Goal: Communication & Community: Answer question/provide support

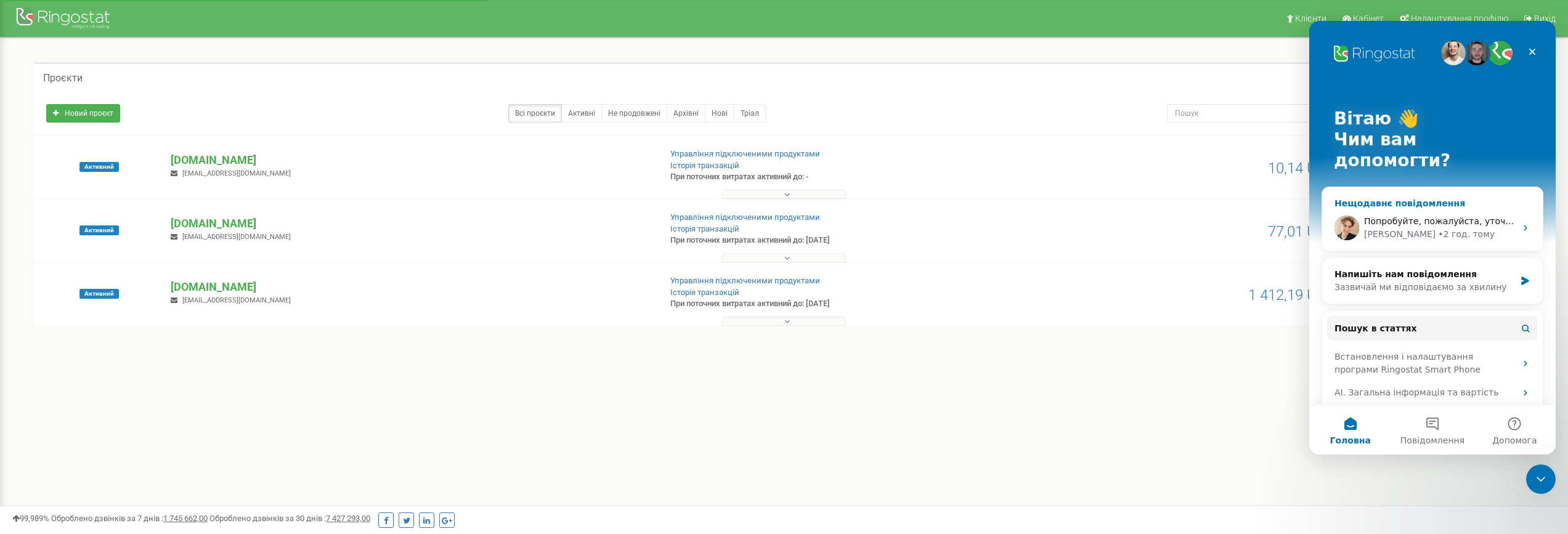
click at [1439, 228] on div "• 2 год. тому" at bounding box center [1466, 235] width 57 height 13
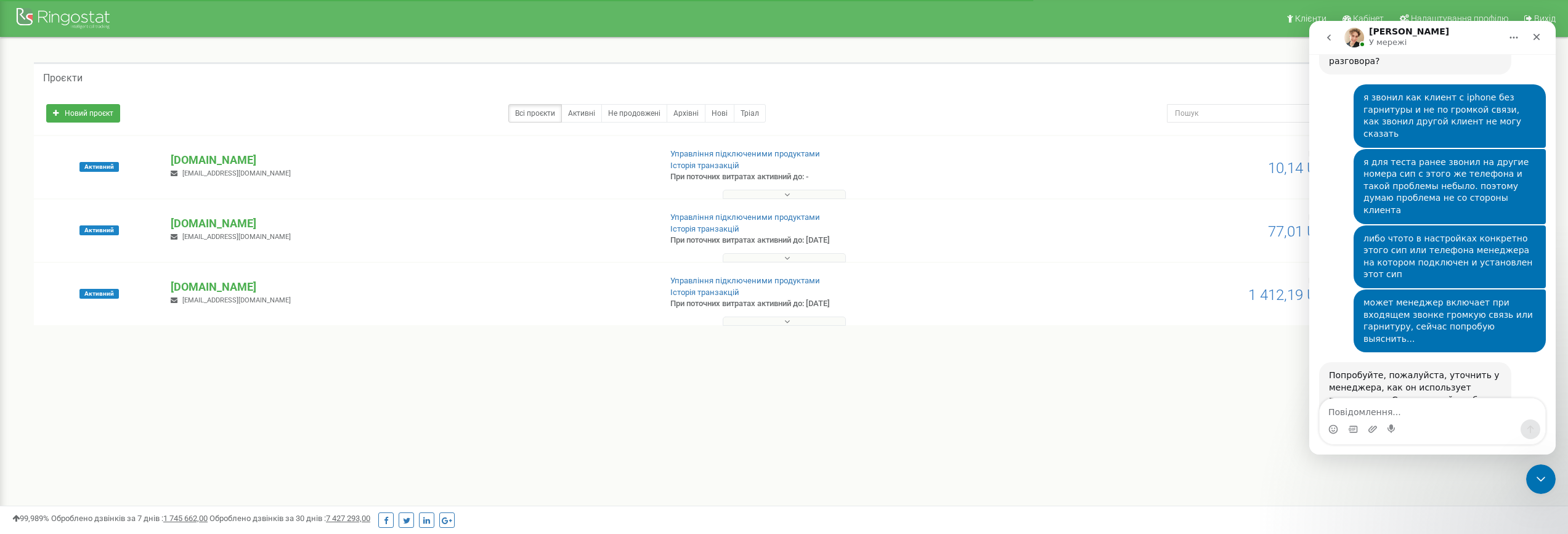
scroll to position [1271, 0]
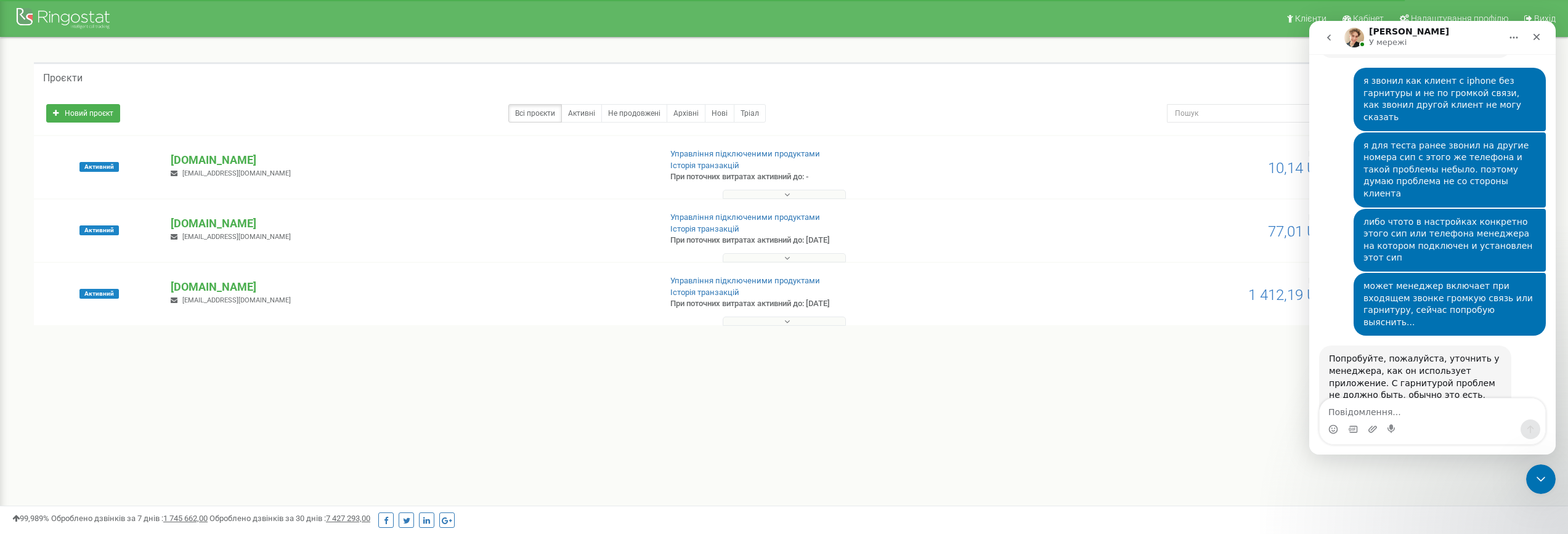
click at [1377, 410] on textarea "Повідомлення..." at bounding box center [1432, 409] width 226 height 21
type textarea "d"
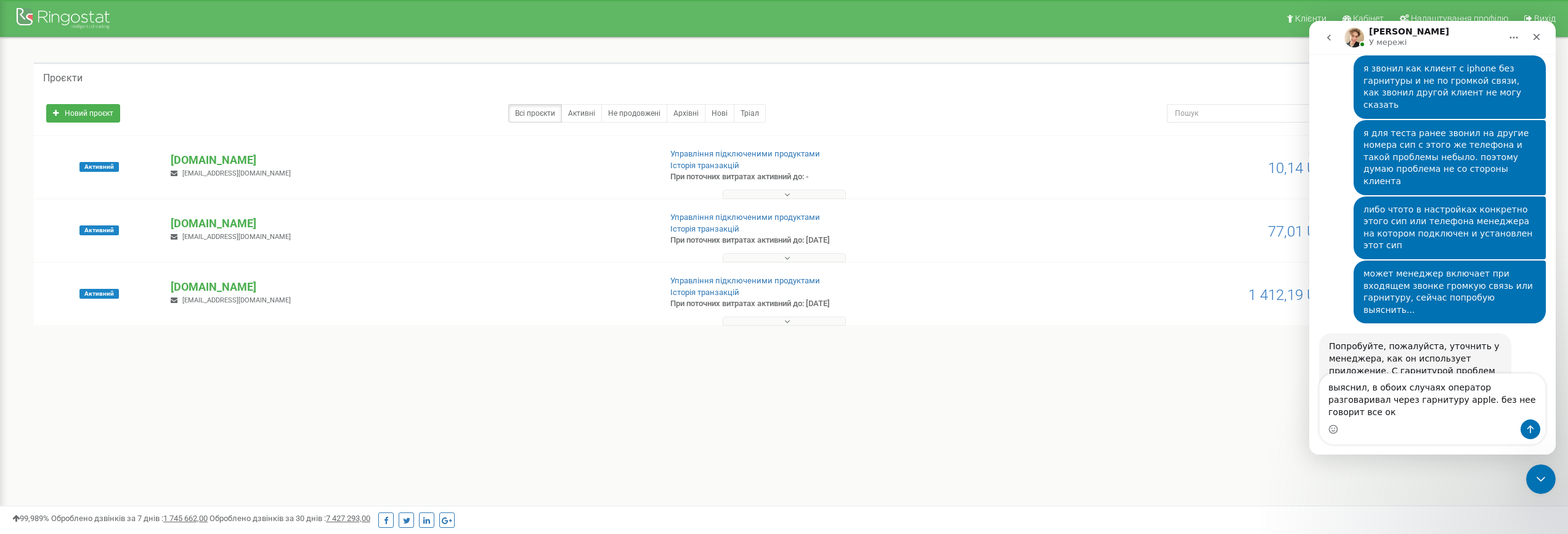
type textarea "выяснил, в обоих случаях оператор разговаривал через гарнитуру apple. без нее г…"
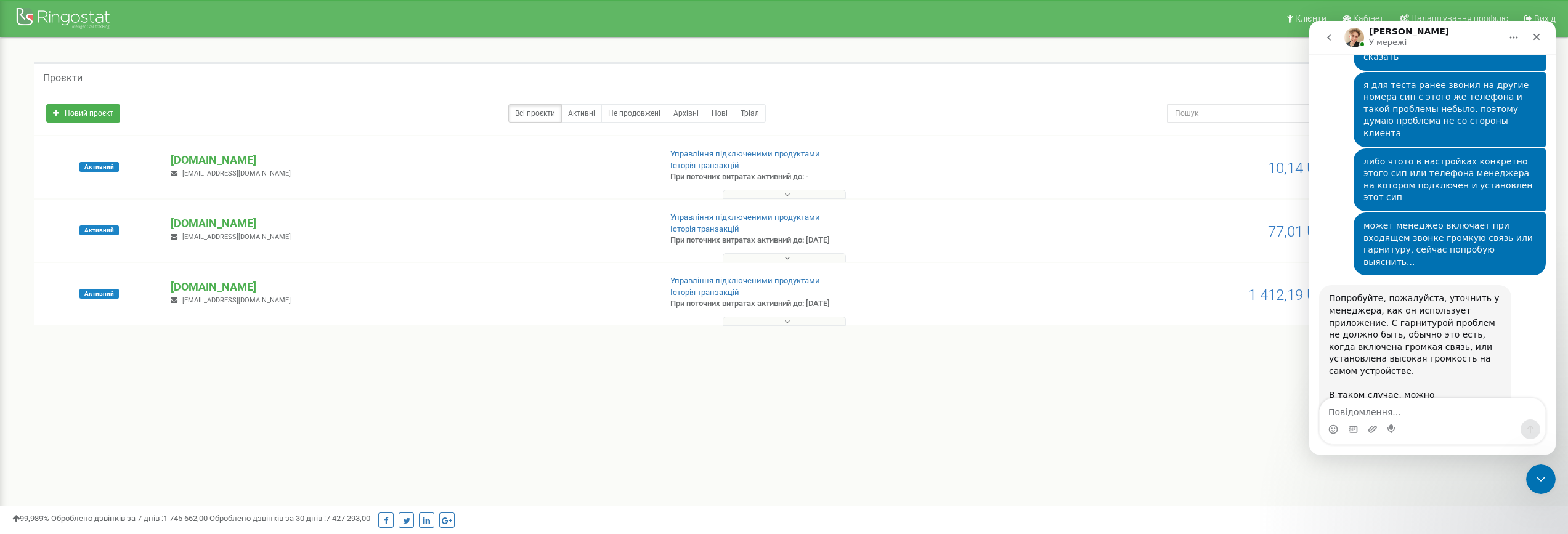
scroll to position [1331, 0]
type textarea "л"
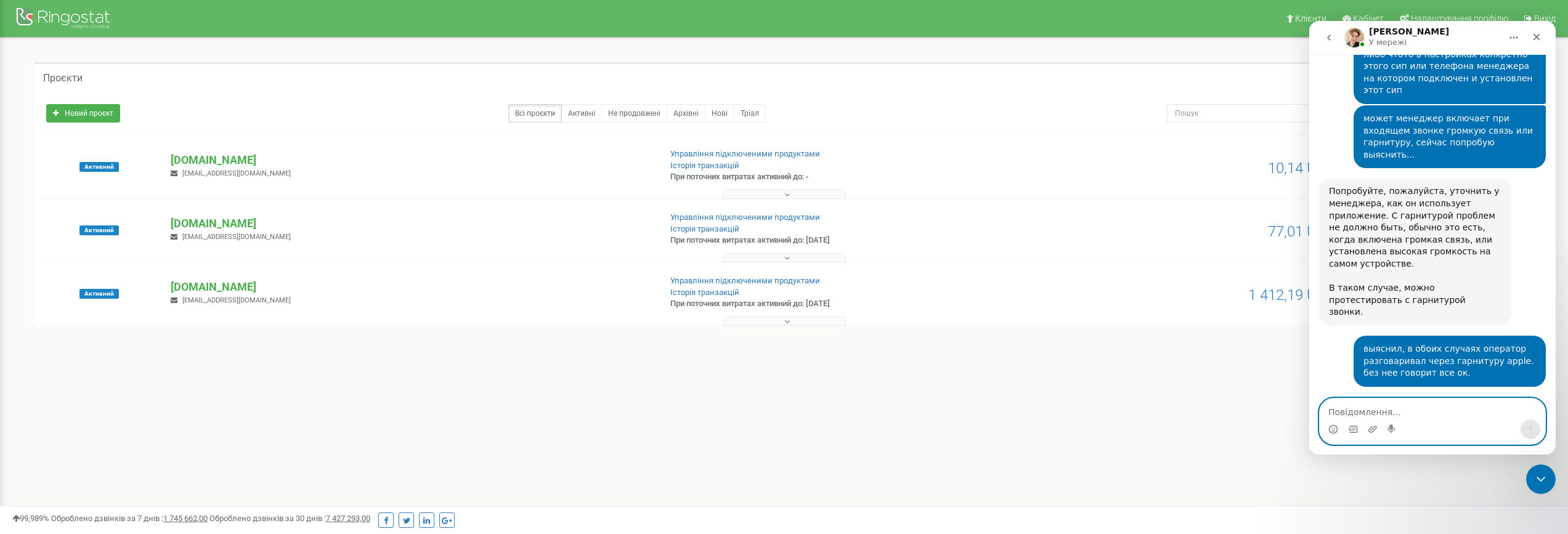
scroll to position [1440, 0]
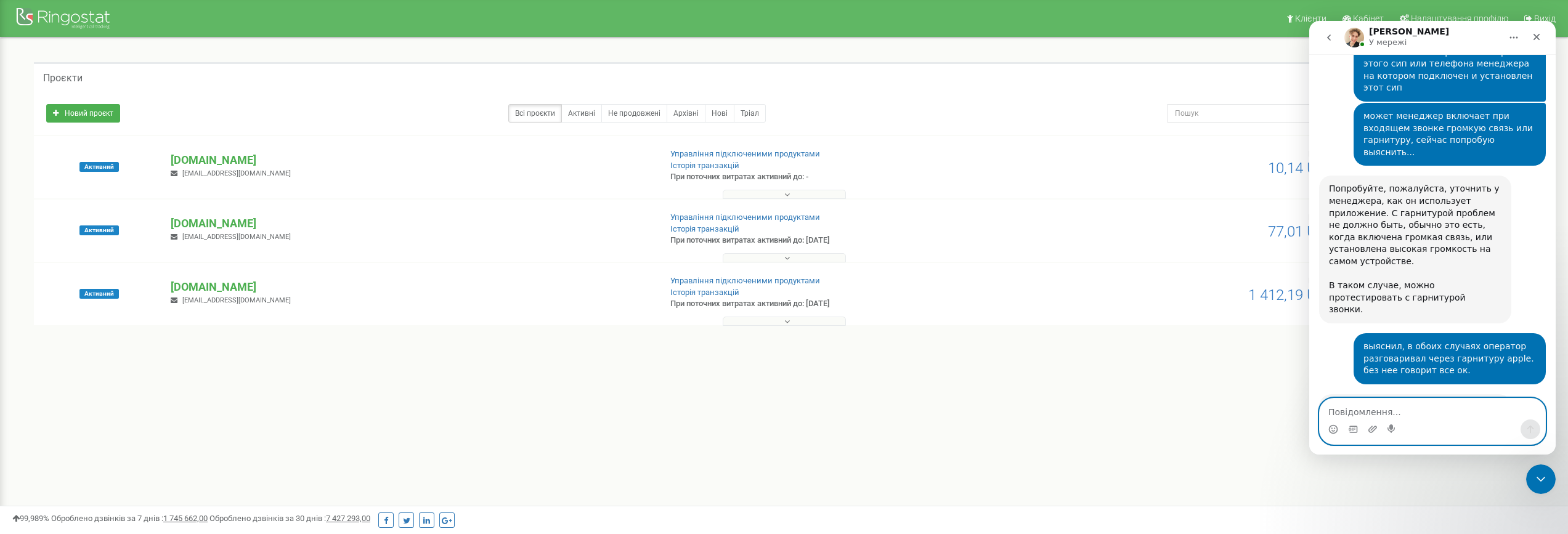
click at [1387, 411] on textarea "Повідомлення..." at bounding box center [1432, 409] width 226 height 21
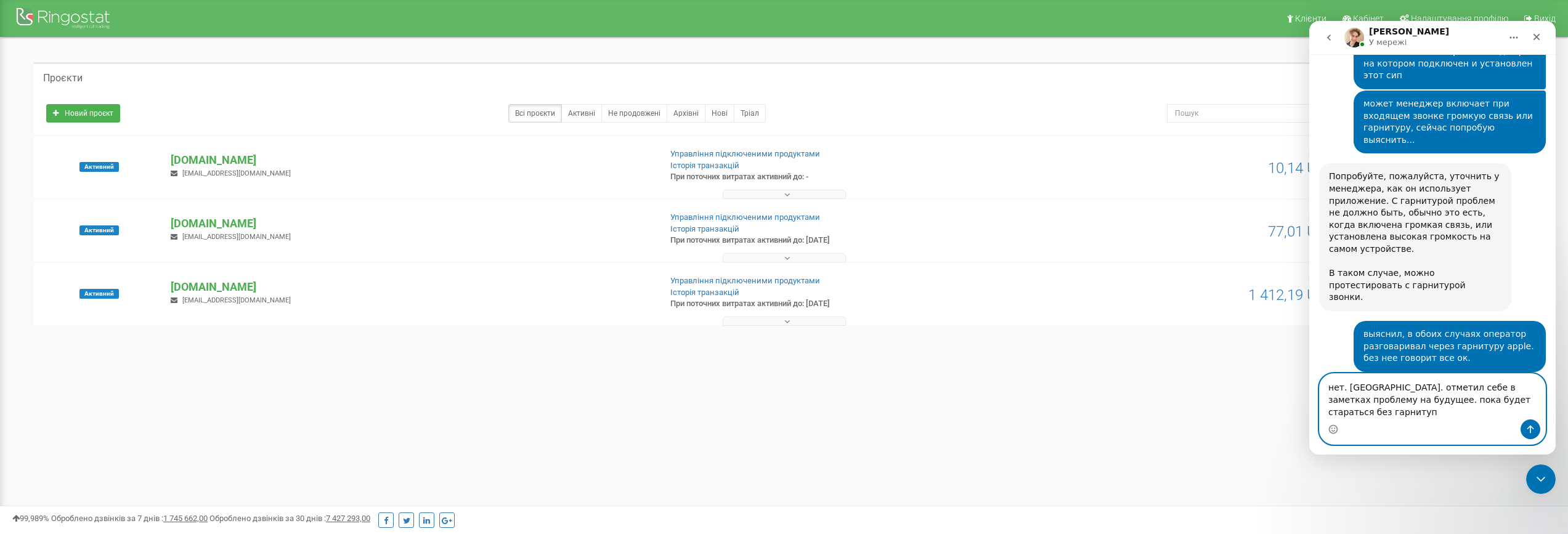
paste textarea "Повідомлення..."
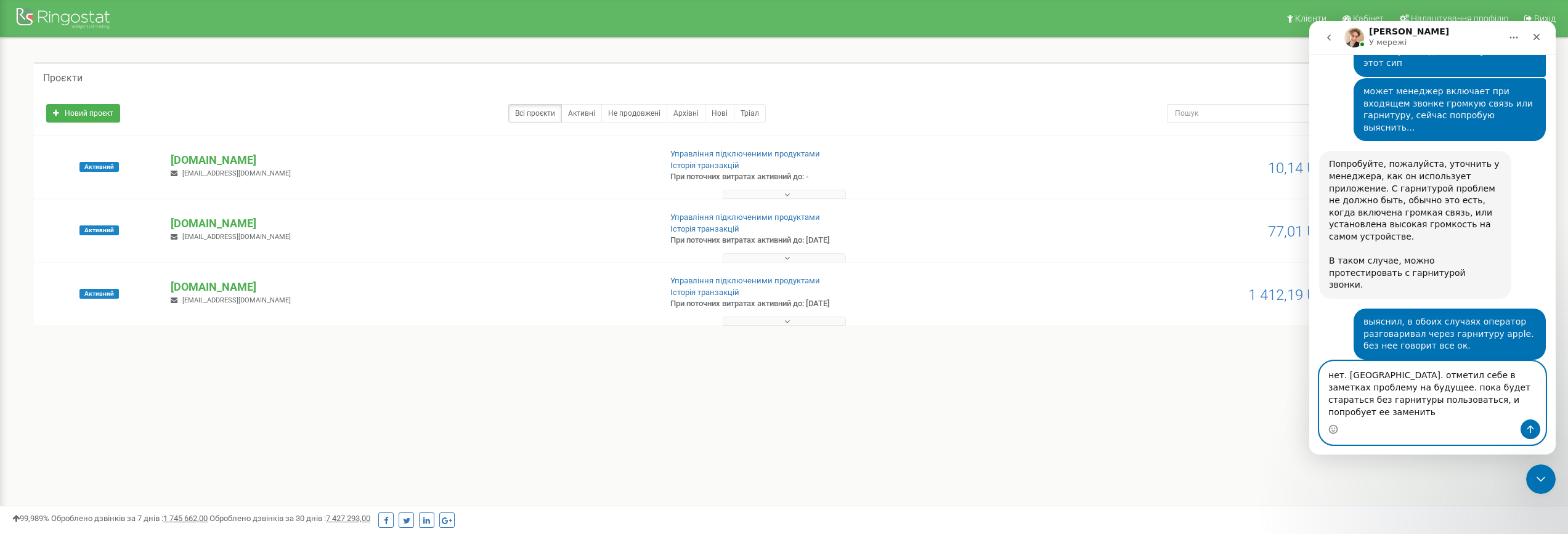
type textarea "нет. [GEOGRAPHIC_DATA]. отметил себе в заметках проблему на будущее. пока будет…"
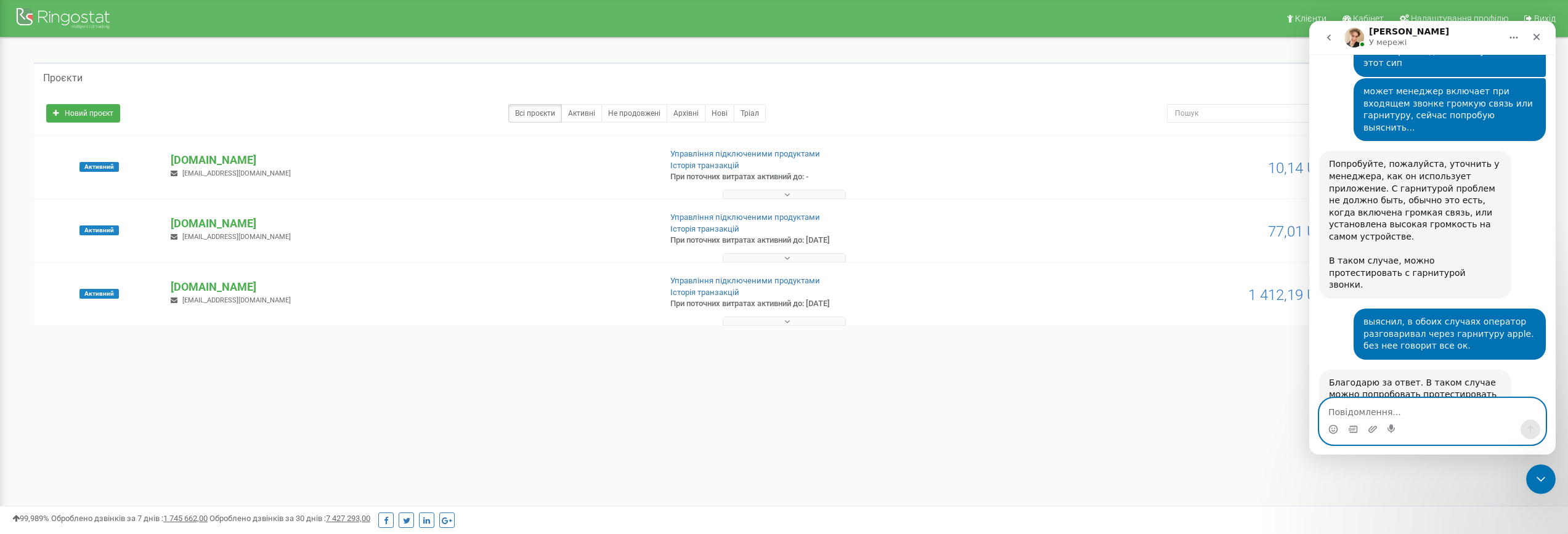
scroll to position [1513, 0]
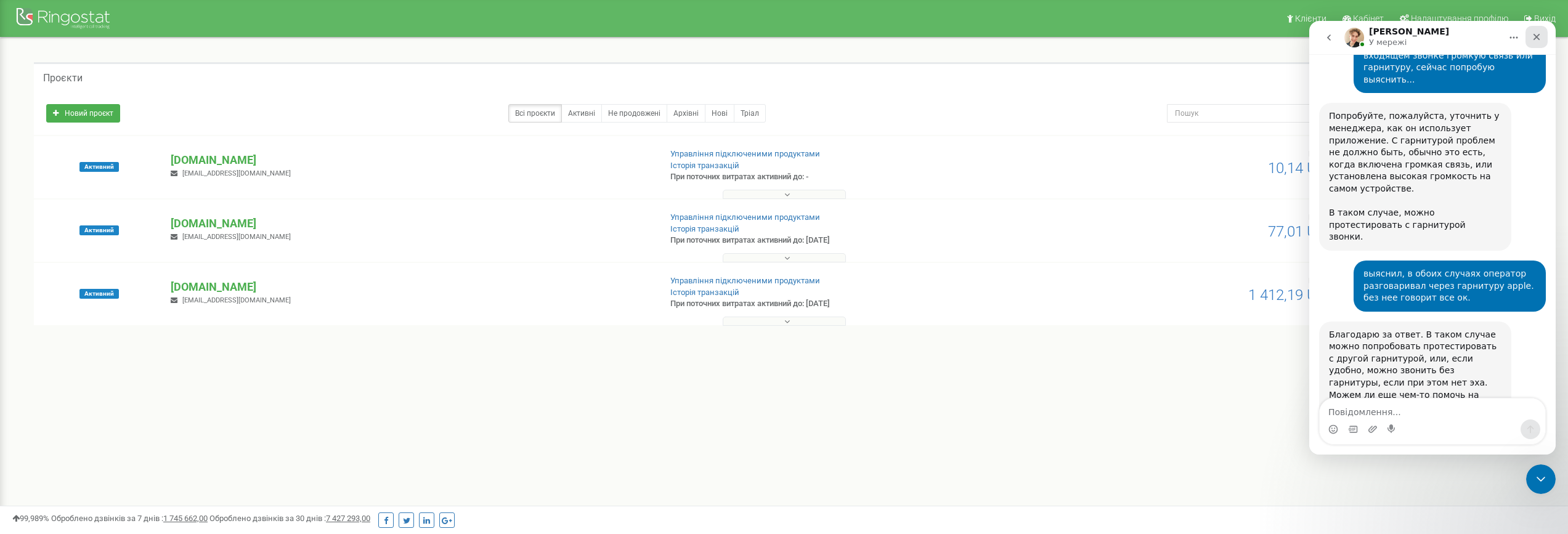
click at [1539, 32] on icon "Закрити" at bounding box center [1537, 37] width 10 height 10
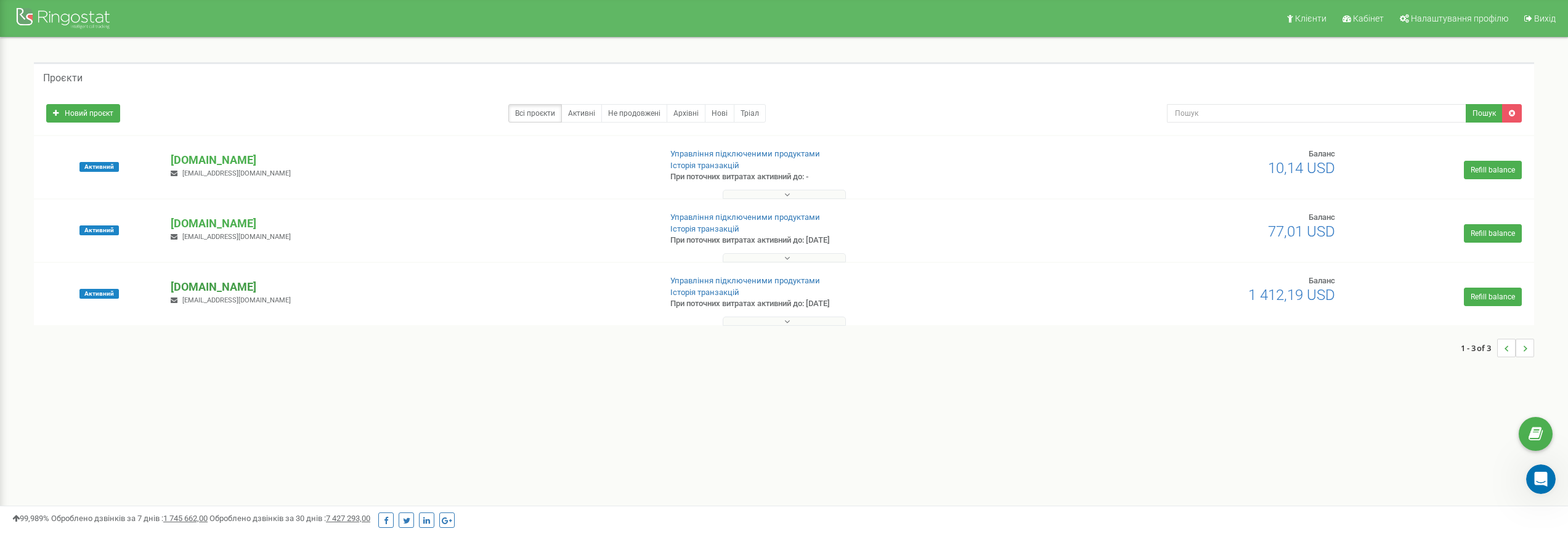
click at [217, 294] on p "[DOMAIN_NAME]" at bounding box center [410, 287] width 479 height 16
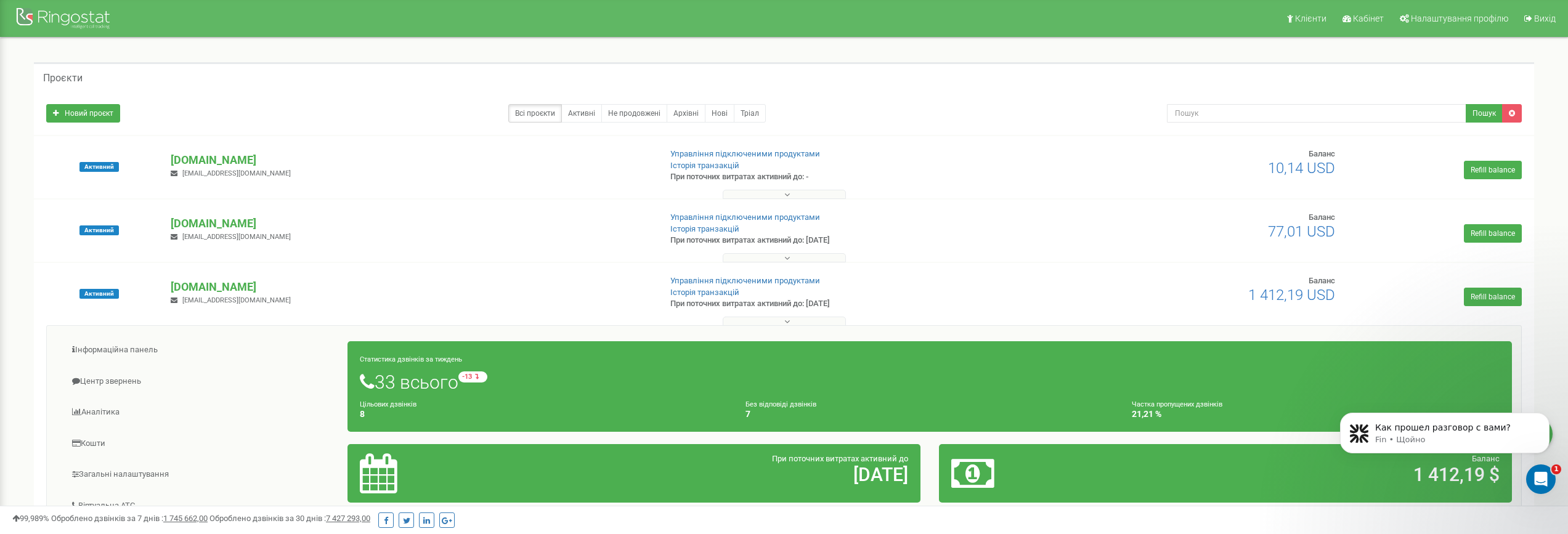
scroll to position [1892, 0]
click at [109, 382] on link "Центр звернень" at bounding box center [202, 381] width 292 height 30
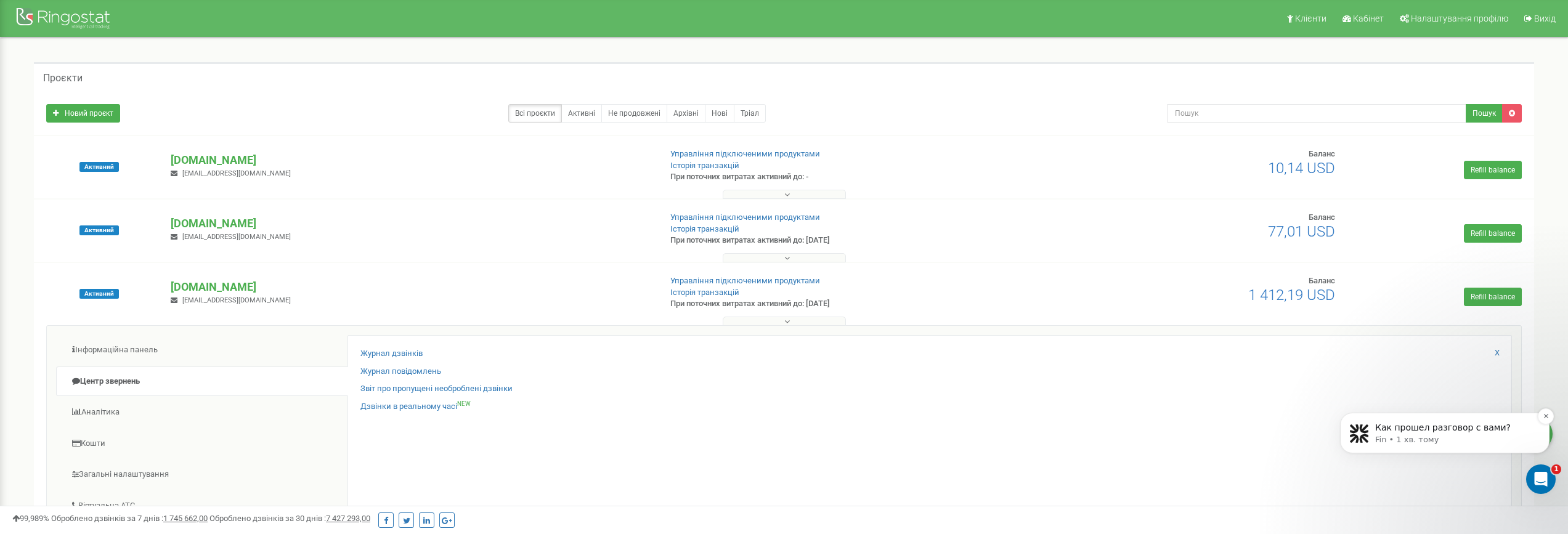
click at [1454, 430] on p "Как прошел разговор с вами?" at bounding box center [1455, 427] width 159 height 12
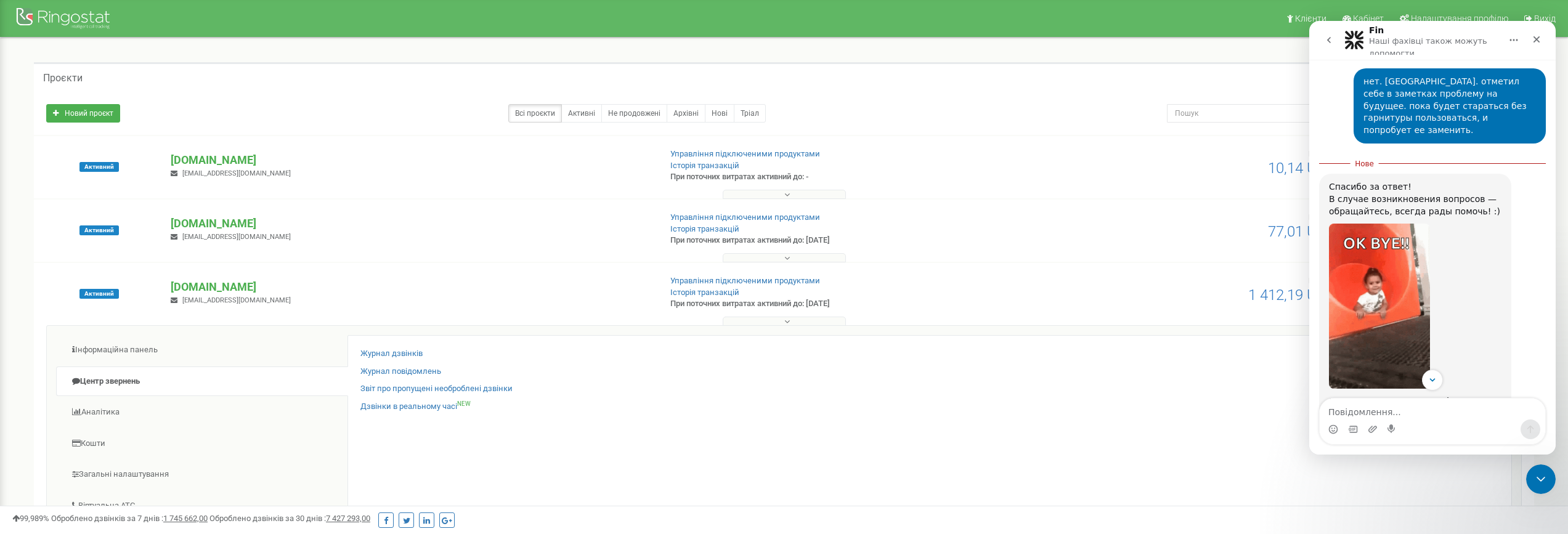
scroll to position [1912, 0]
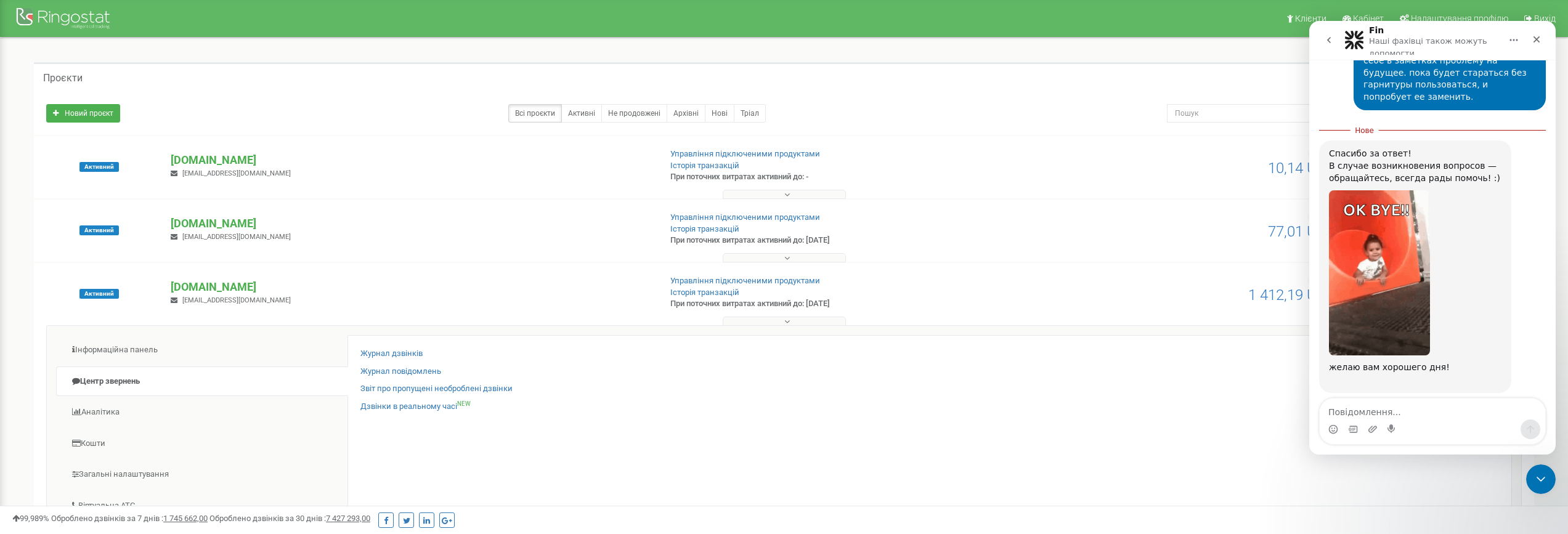
click at [1456, 477] on span "Чудово" at bounding box center [1463, 488] width 22 height 22
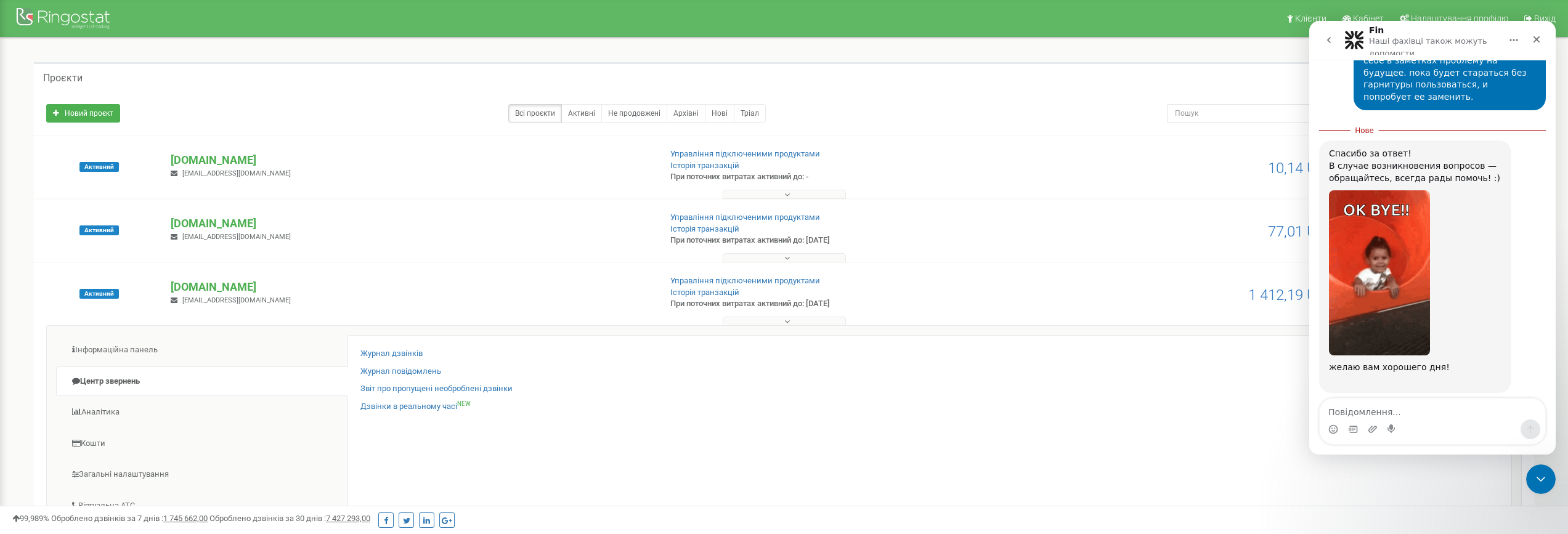
scroll to position [1945, 0]
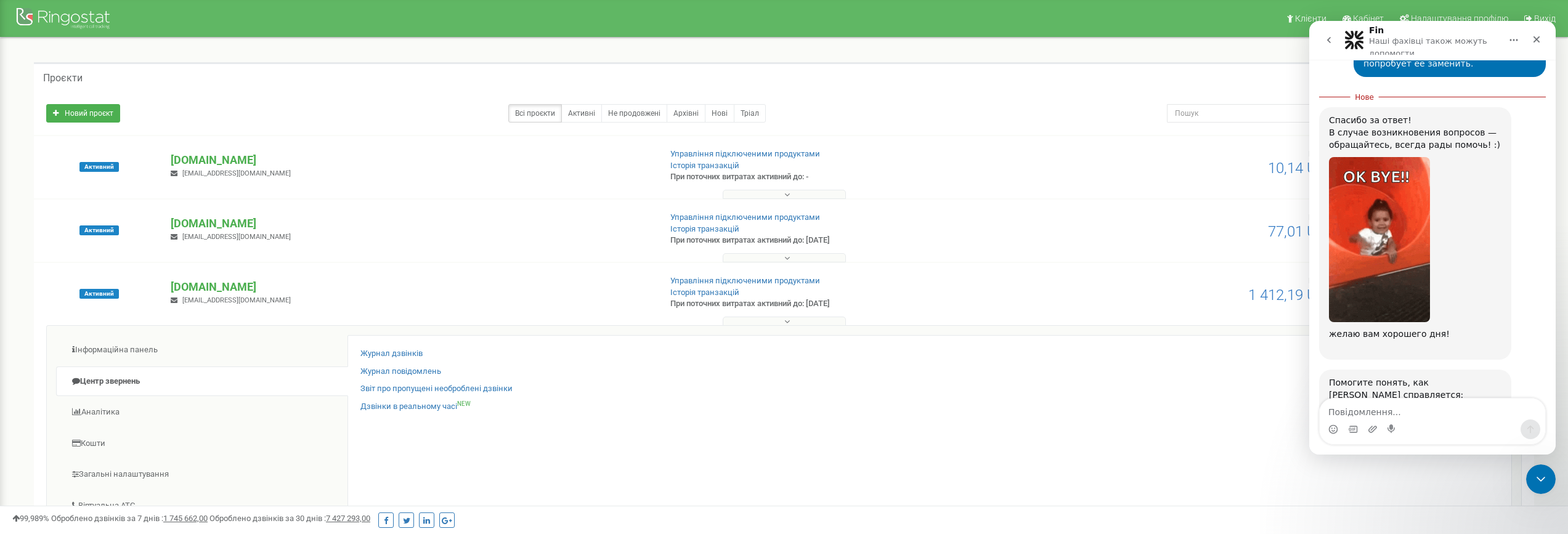
click at [1468, 487] on div "Надіслати" at bounding box center [1470, 500] width 25 height 25
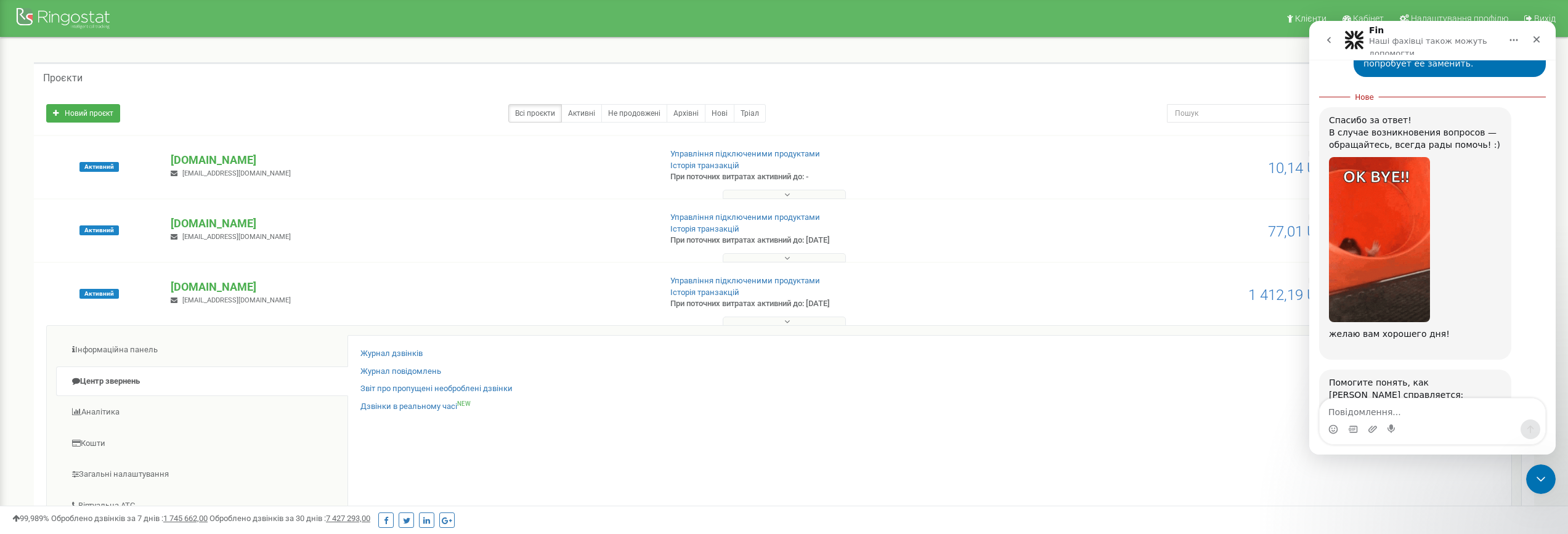
scroll to position [1897, 0]
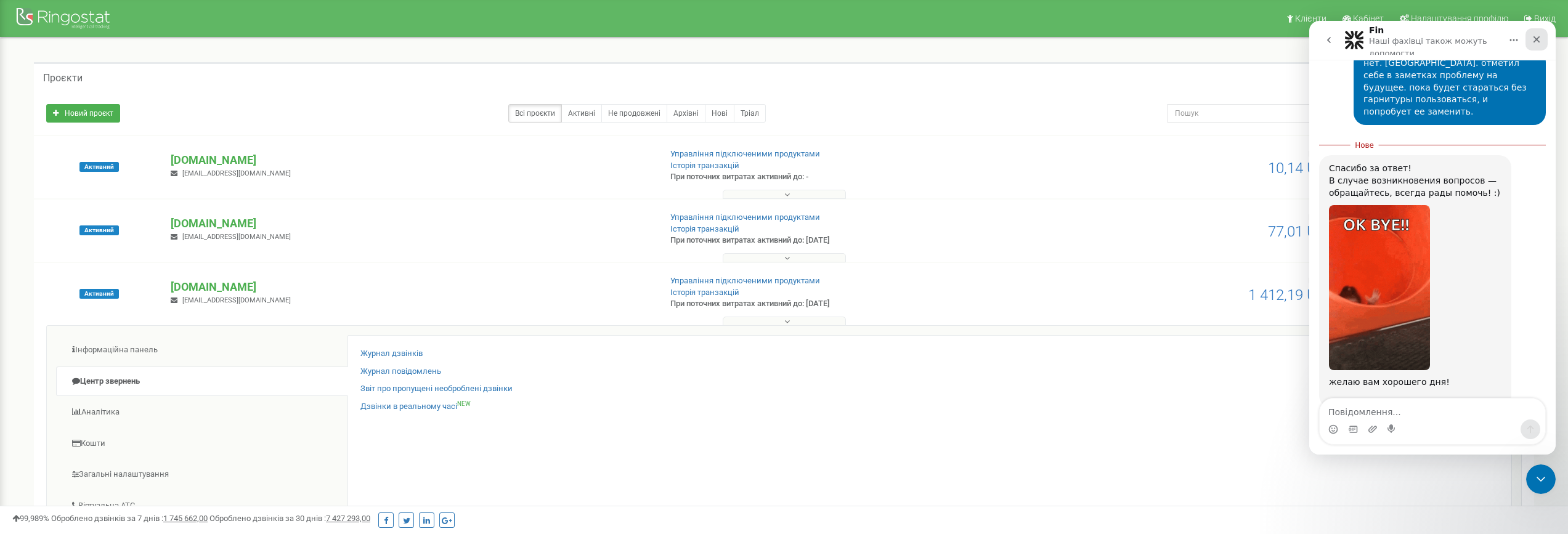
click at [1542, 39] on div "Закрити" at bounding box center [1536, 39] width 22 height 22
